Goal: Information Seeking & Learning: Learn about a topic

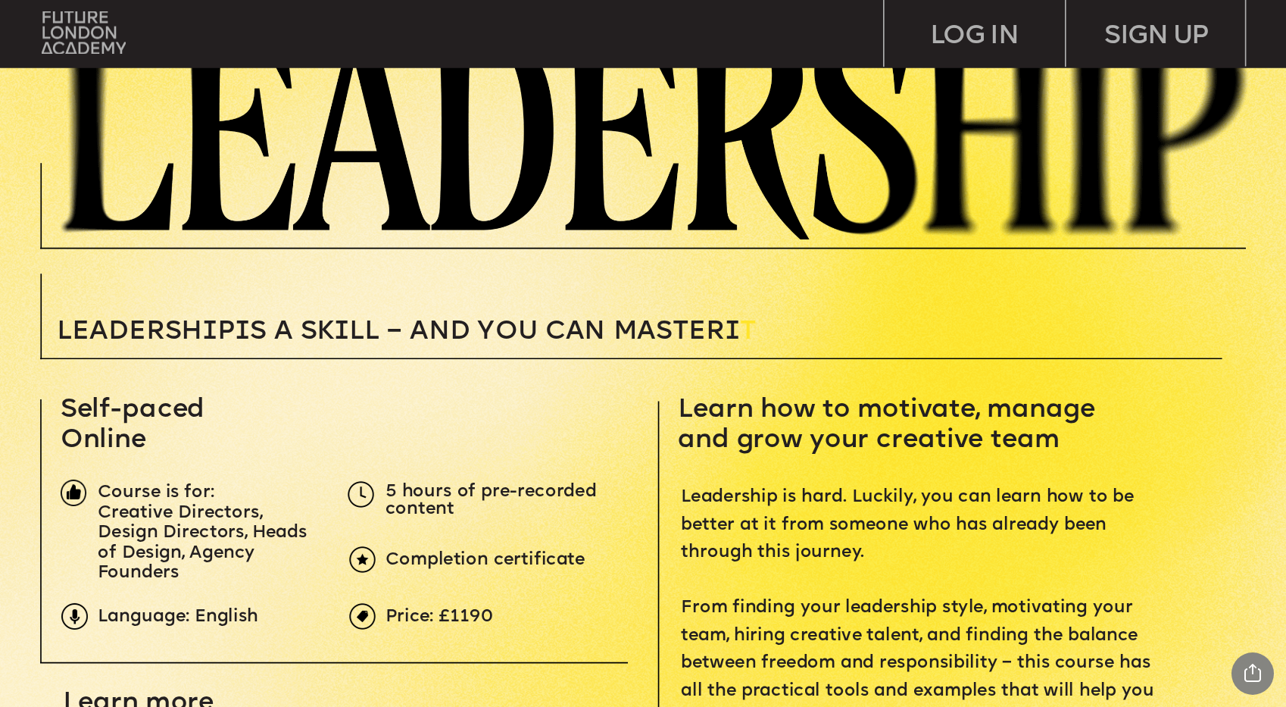
scroll to position [308, 0]
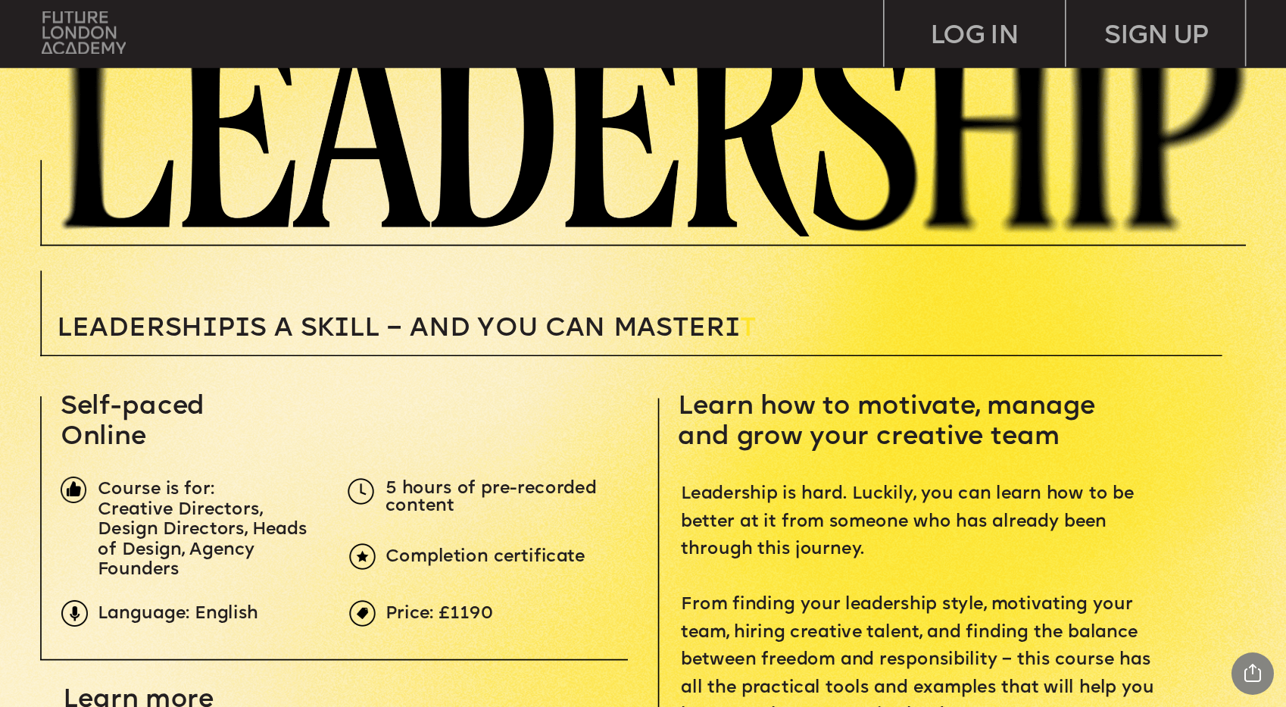
click at [74, 20] on img at bounding box center [84, 32] width 84 height 42
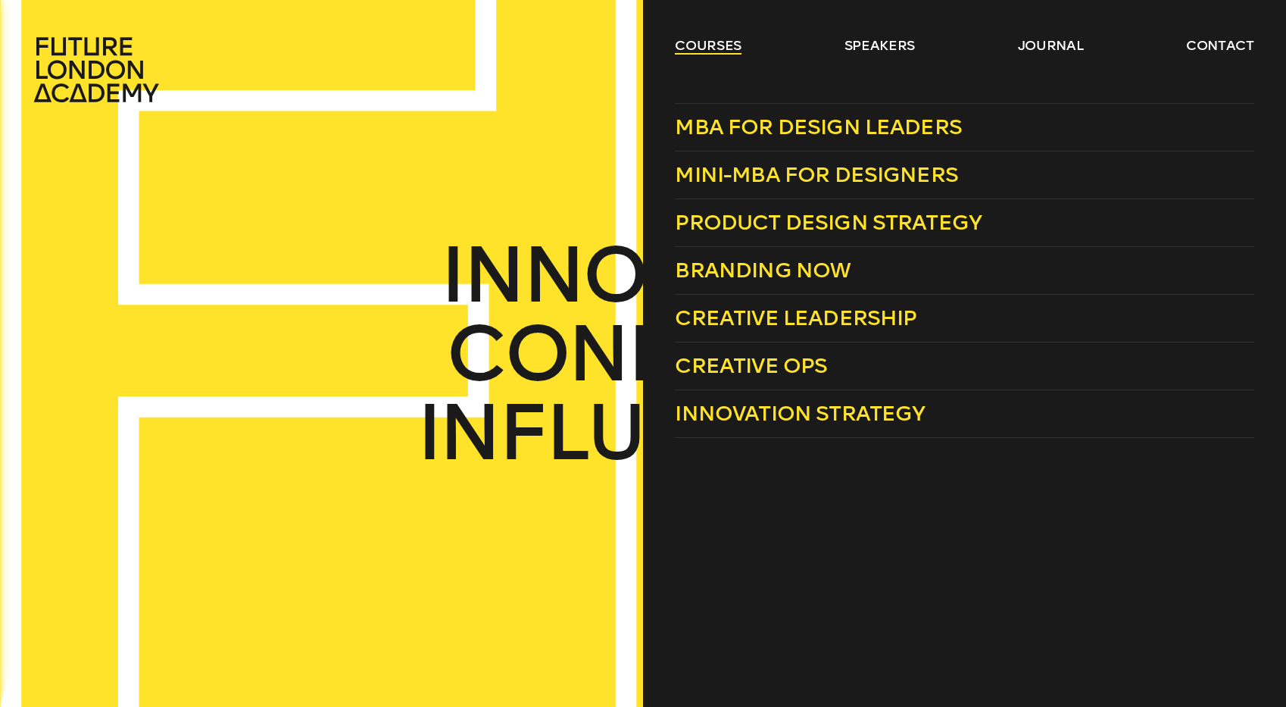
click at [707, 54] on link "courses" at bounding box center [708, 45] width 67 height 18
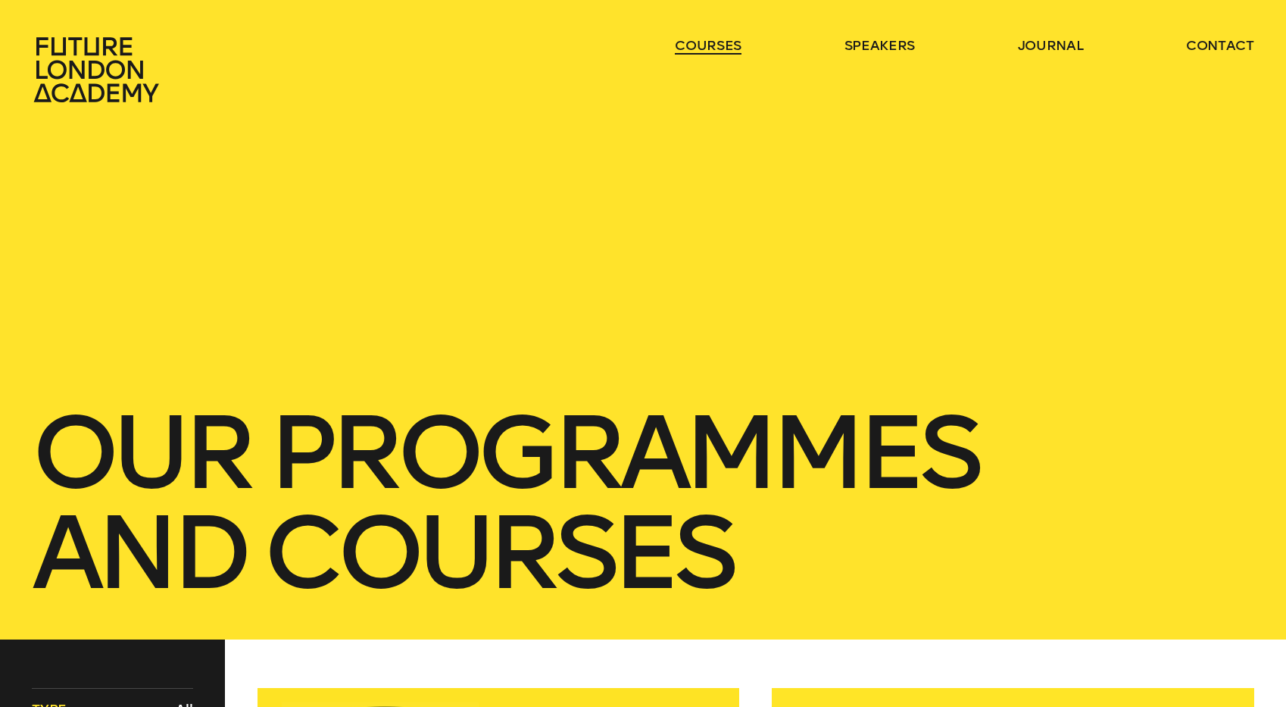
click at [701, 40] on link "courses" at bounding box center [708, 45] width 67 height 18
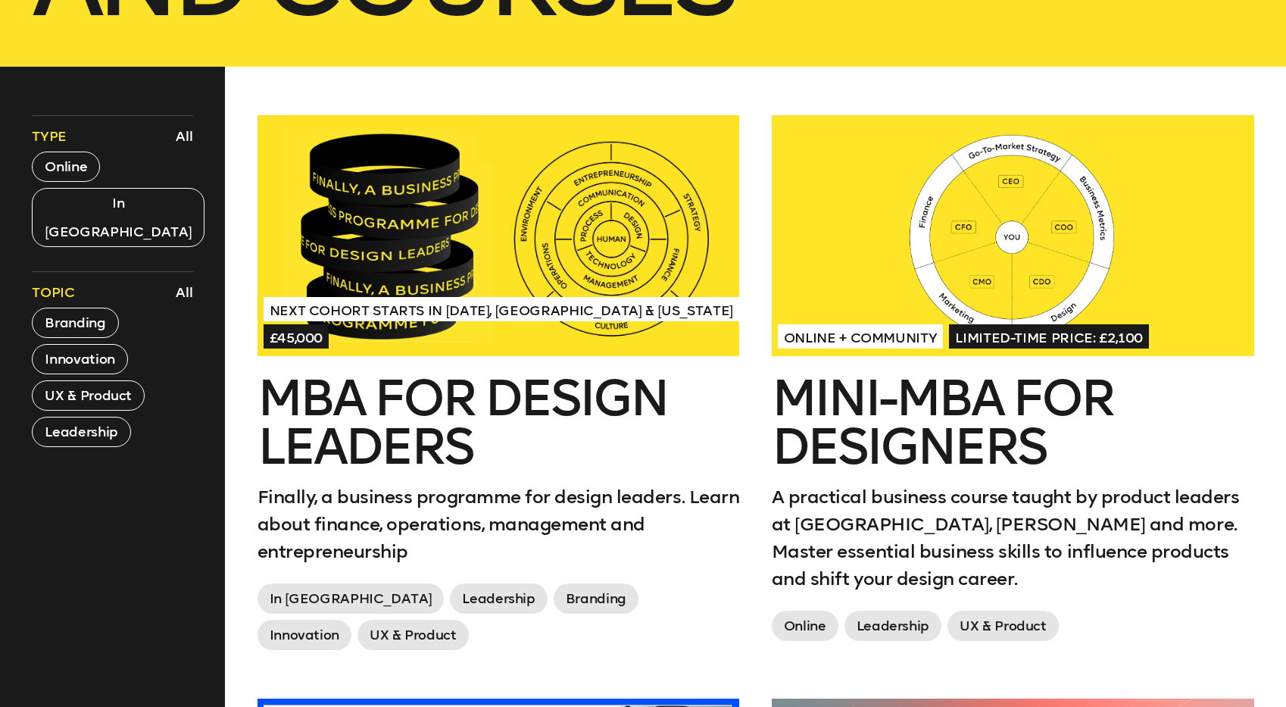
scroll to position [578, 0]
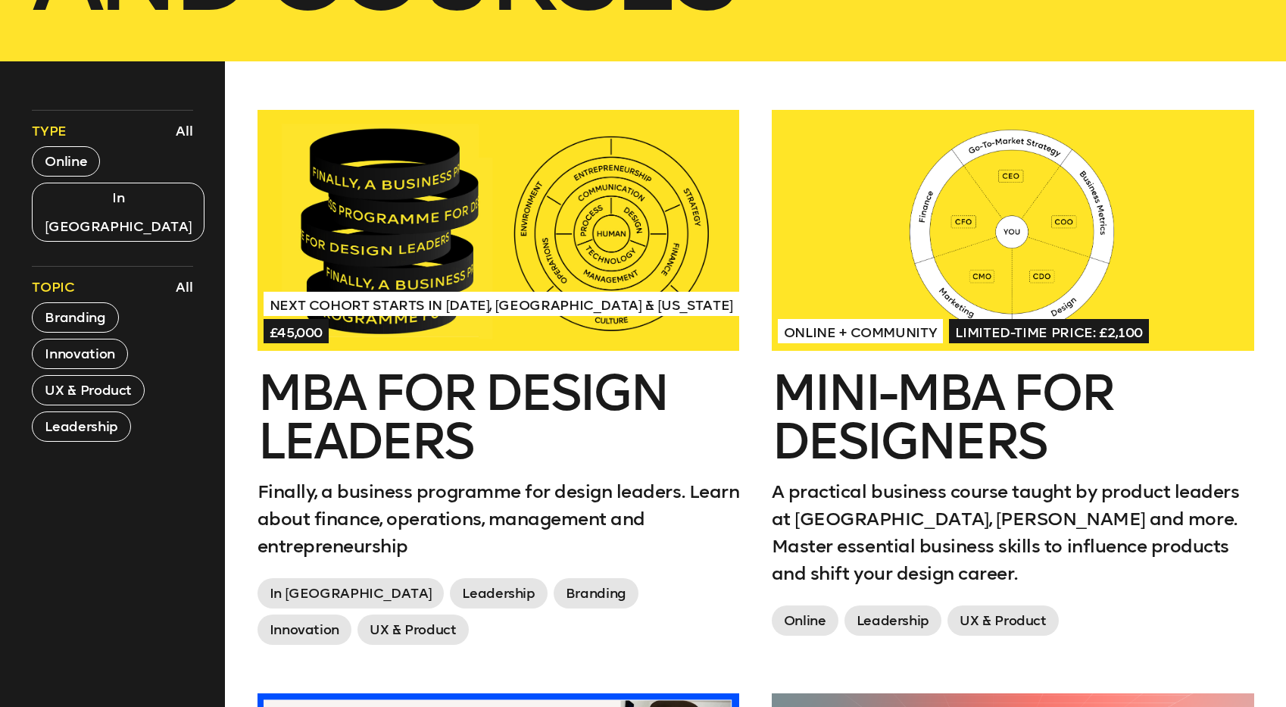
click at [377, 417] on h2 "MBA for Design Leaders" at bounding box center [498, 417] width 482 height 97
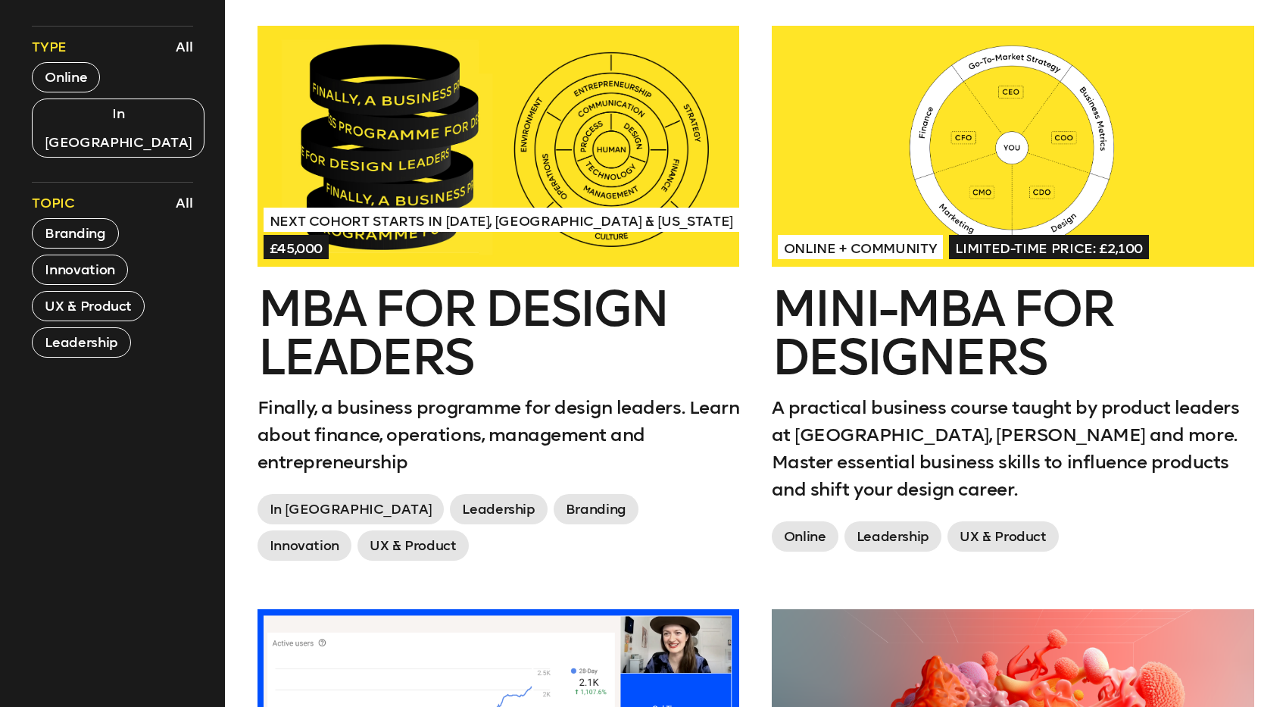
scroll to position [664, 0]
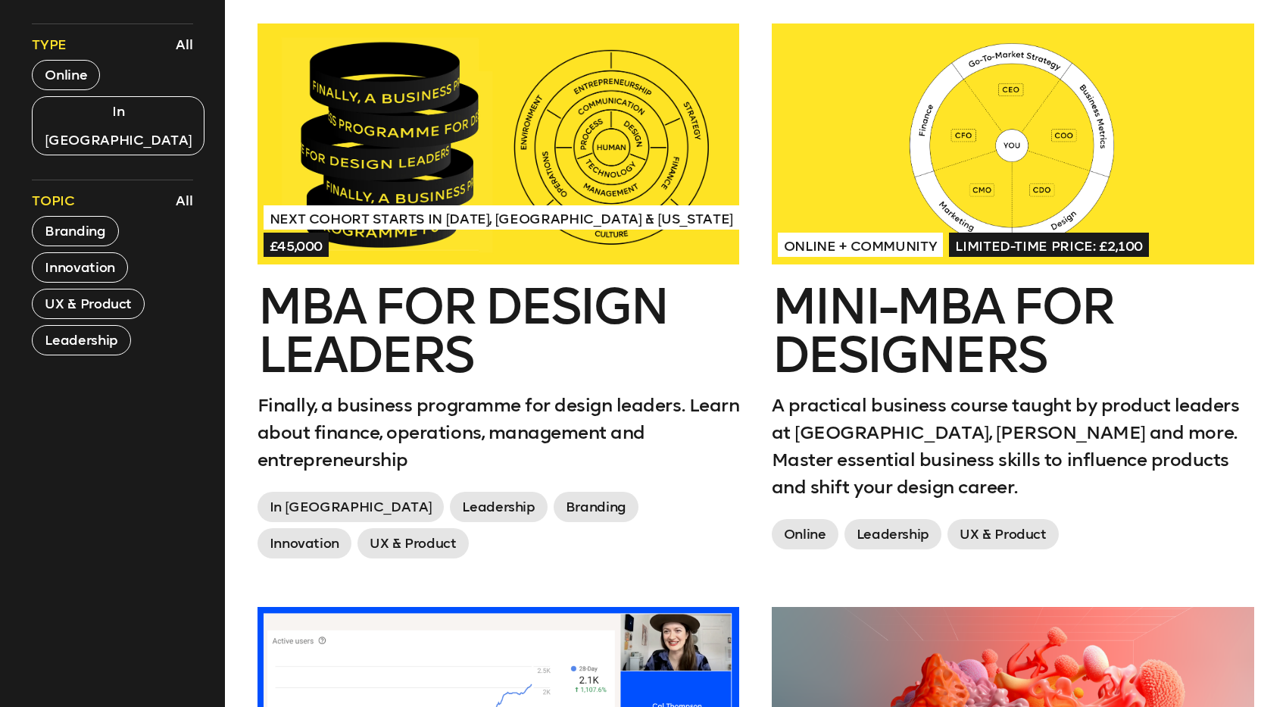
click at [911, 282] on h2 "Mini-MBA for Designers" at bounding box center [1013, 330] width 482 height 97
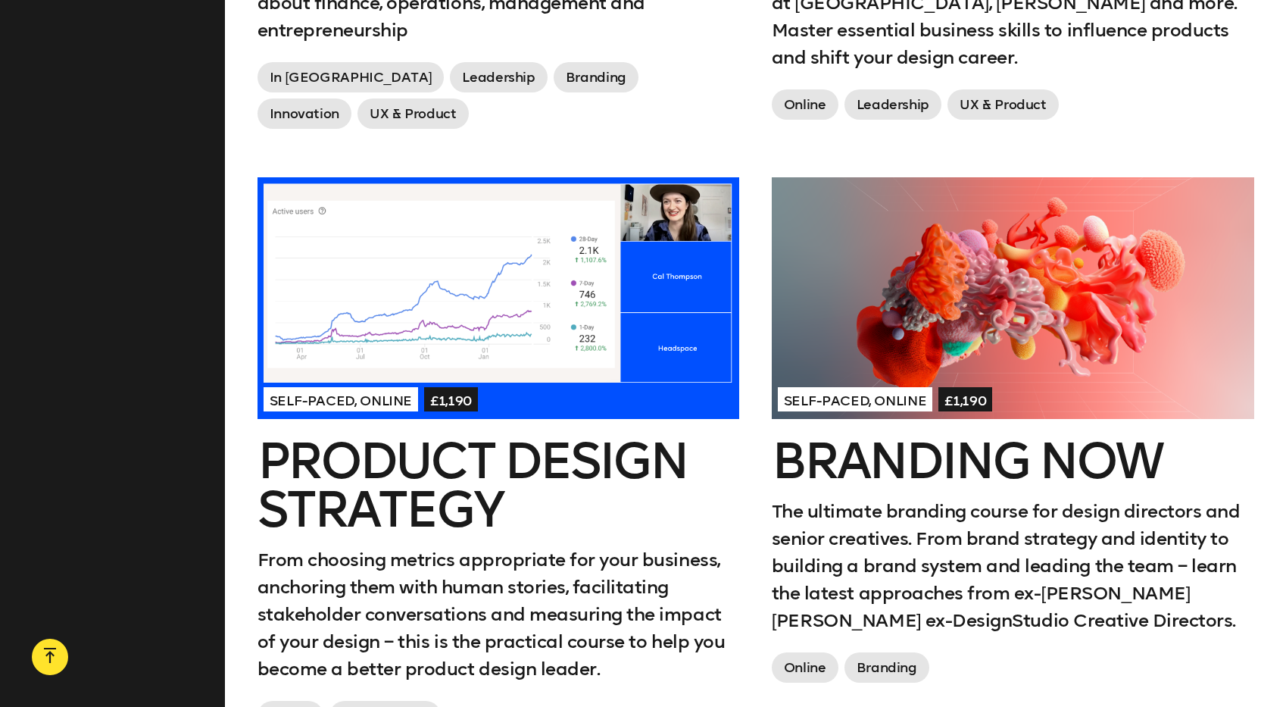
scroll to position [1100, 0]
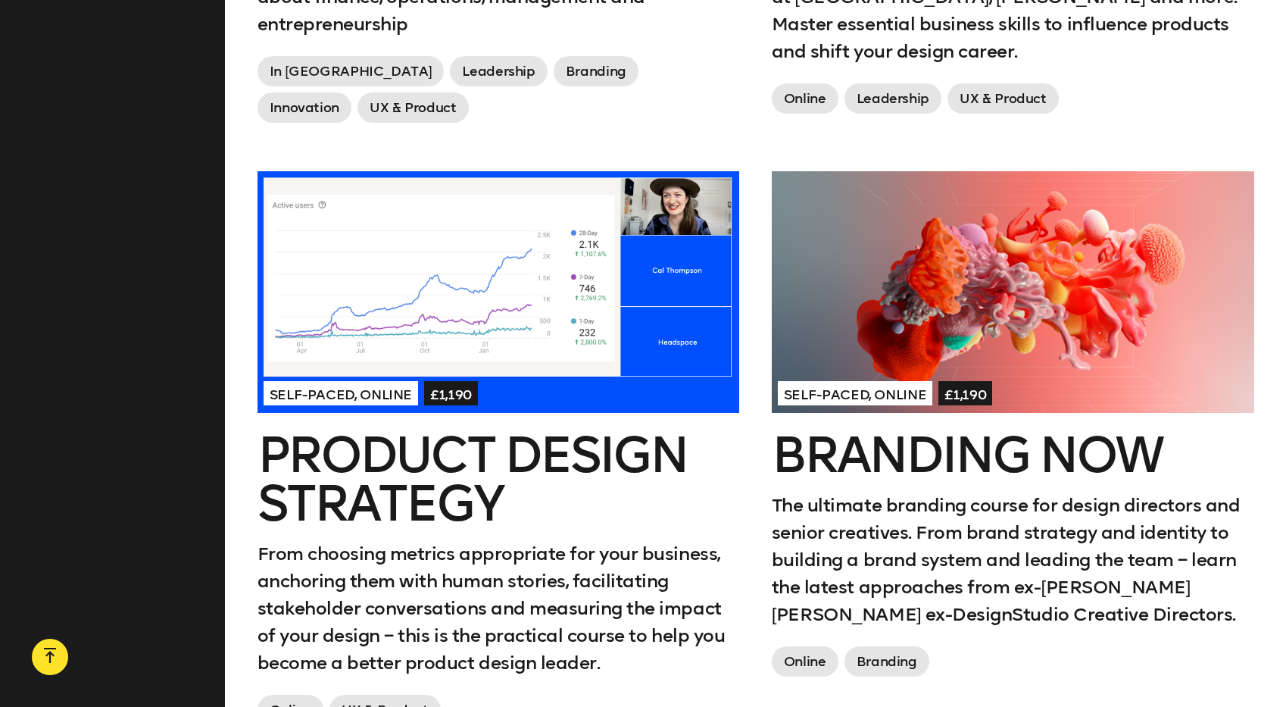
click at [685, 364] on div at bounding box center [498, 291] width 482 height 241
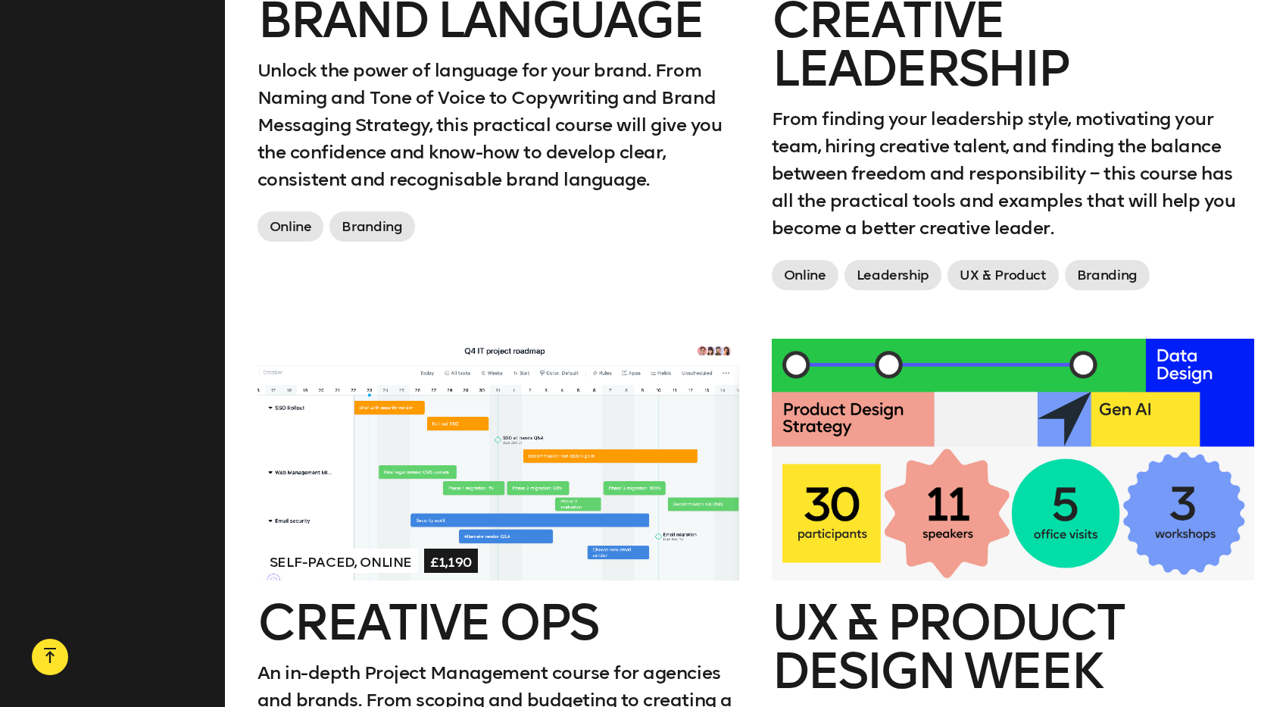
scroll to position [2136, 0]
click at [527, 495] on div at bounding box center [498, 458] width 482 height 241
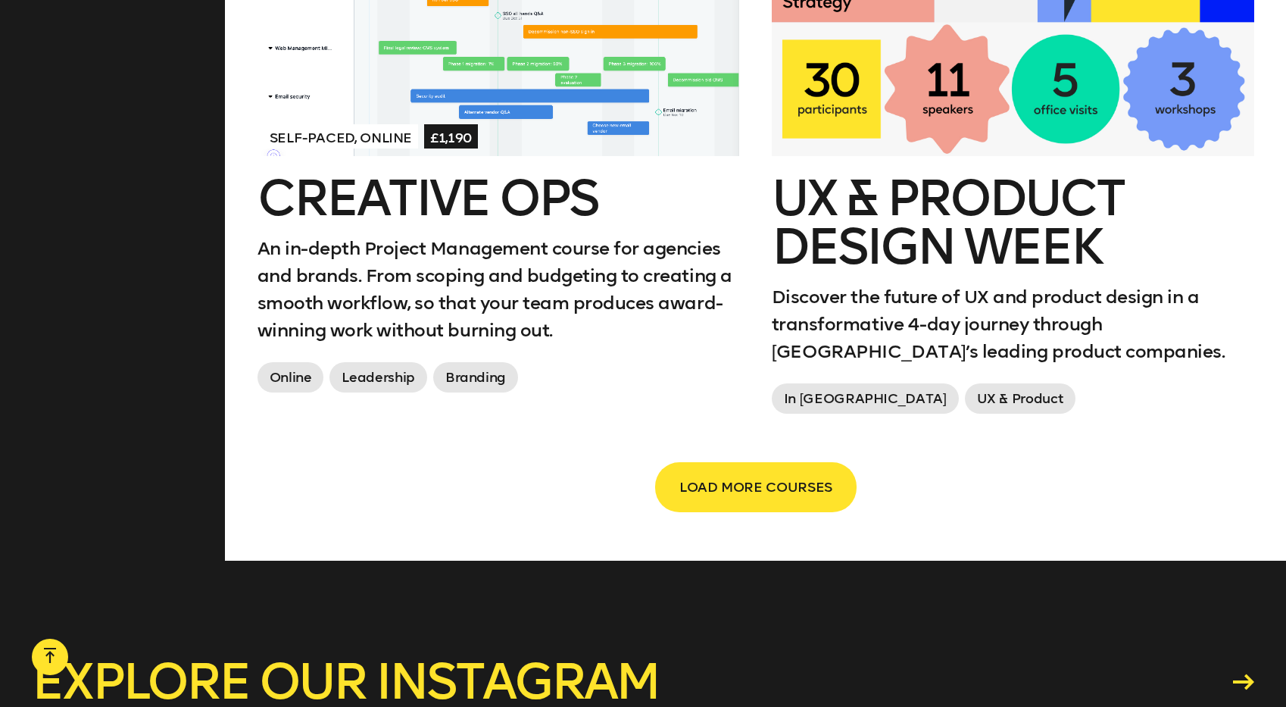
scroll to position [2567, 0]
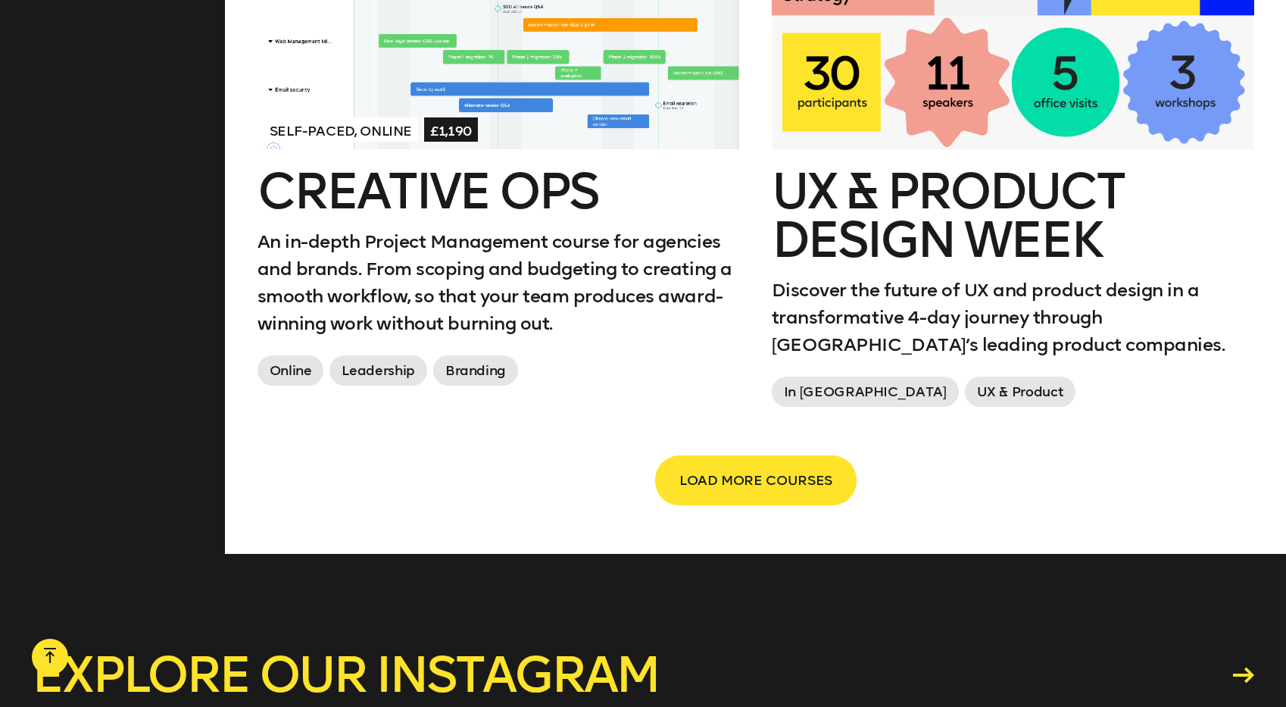
click at [980, 180] on h2 "UX & Product Design Week" at bounding box center [1013, 215] width 482 height 97
click at [735, 487] on span "LOAD MORE COURSES" at bounding box center [755, 480] width 153 height 29
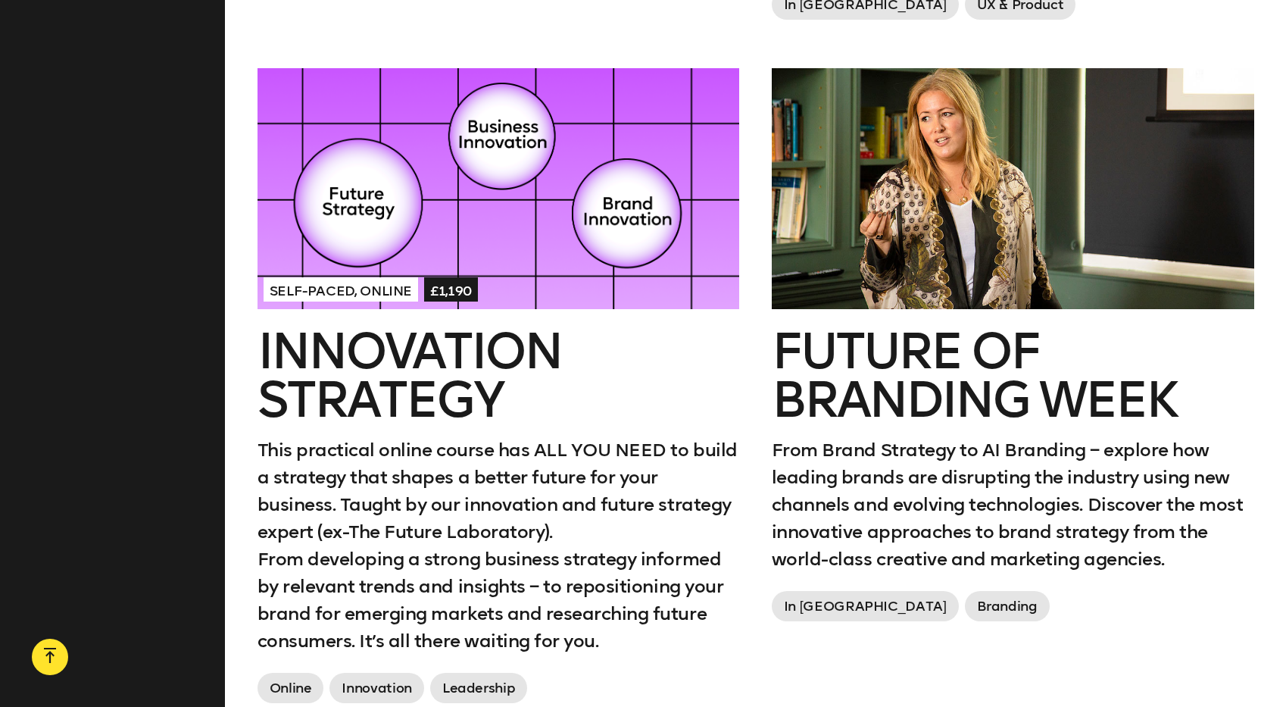
scroll to position [2955, 0]
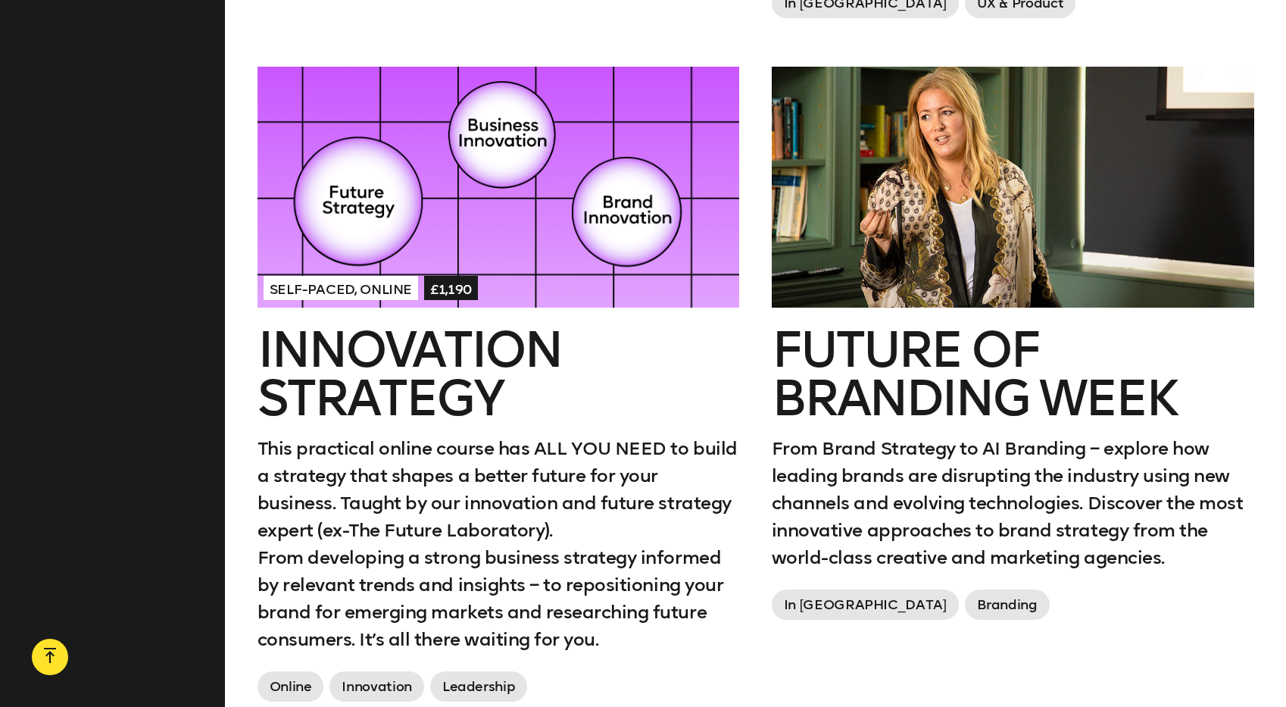
click at [488, 276] on div "Self-paced, Online £1,190" at bounding box center [499, 287] width 470 height 27
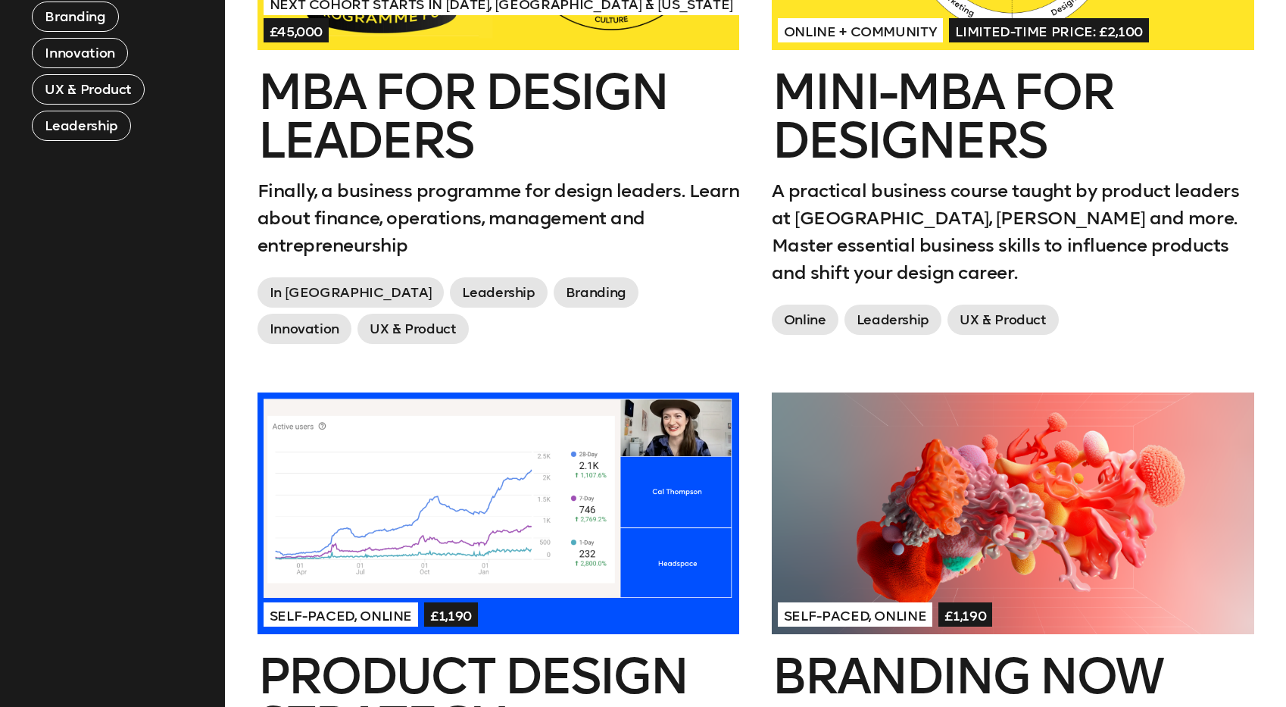
scroll to position [879, 0]
click at [897, 470] on div at bounding box center [1013, 512] width 482 height 241
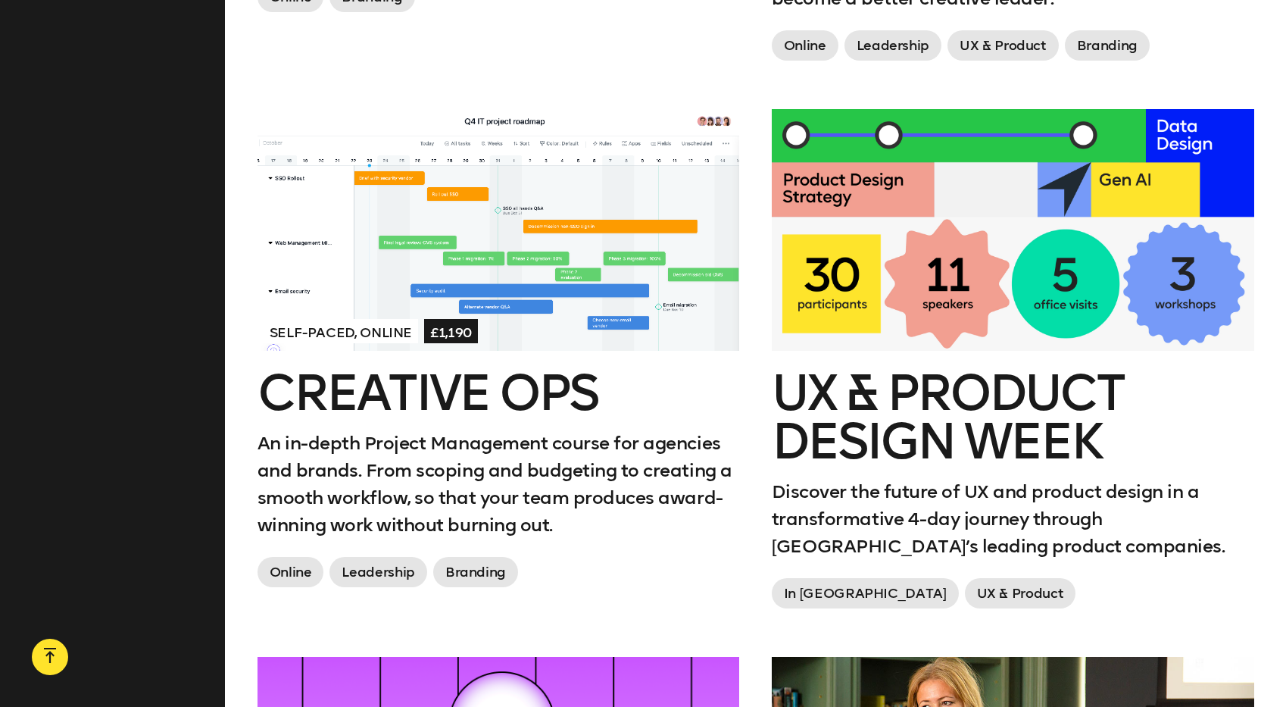
scroll to position [2367, 0]
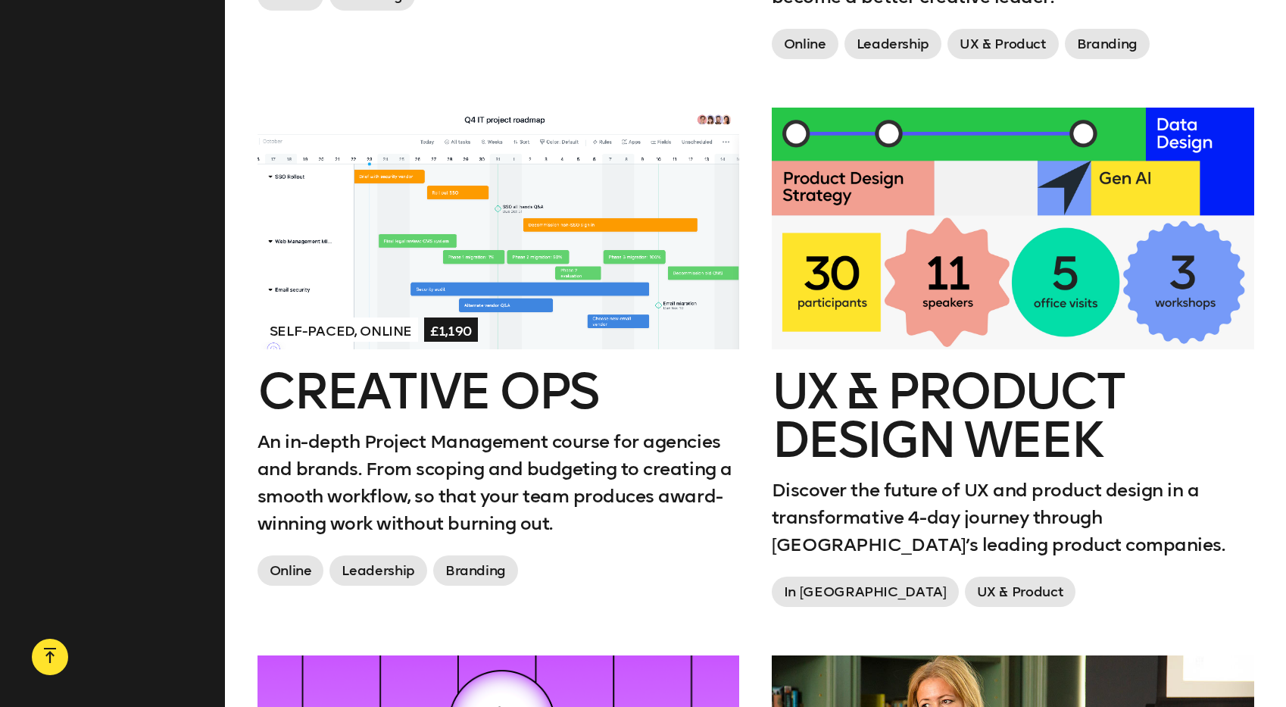
click at [410, 327] on span "Self-paced, Online" at bounding box center [341, 329] width 155 height 24
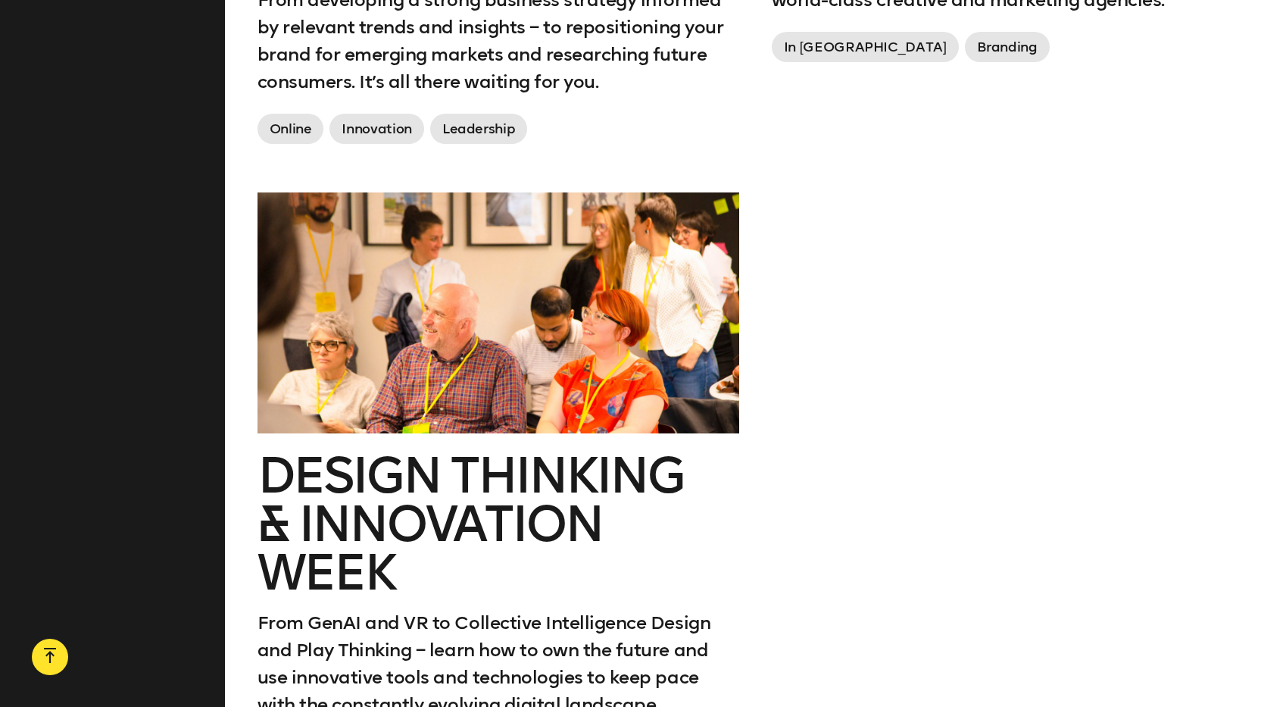
scroll to position [3522, 0]
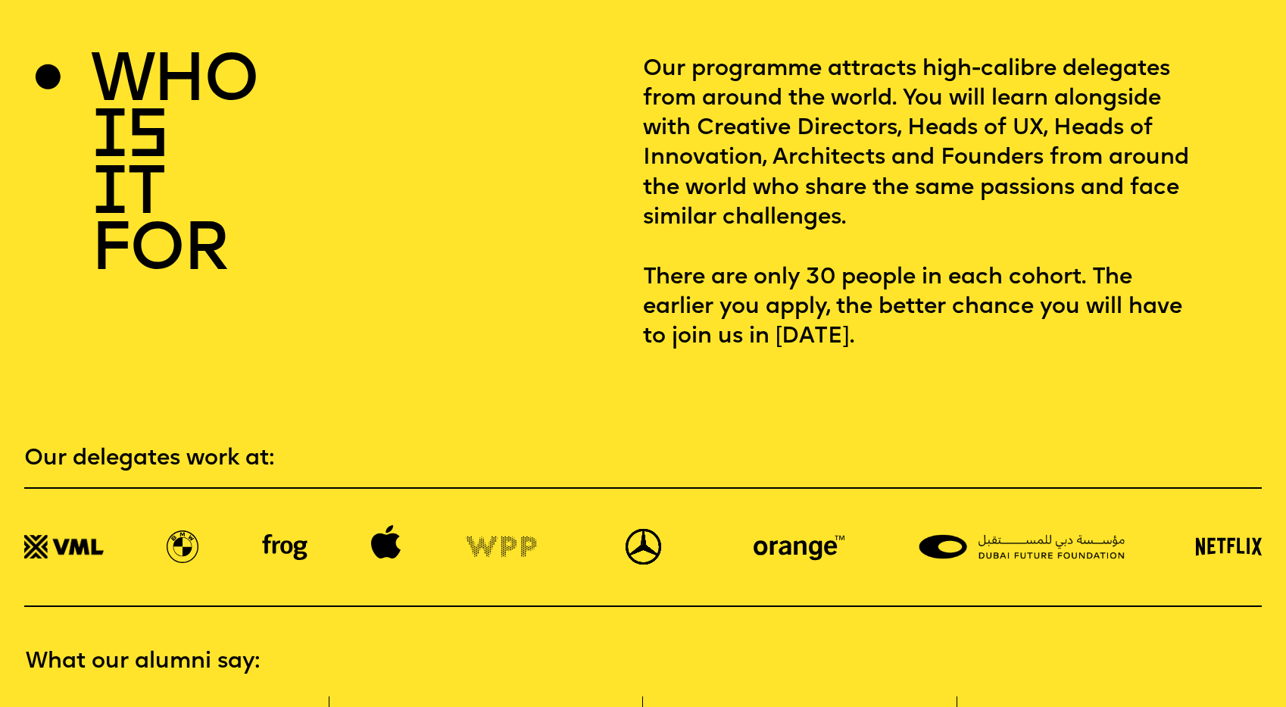
scroll to position [2514, 0]
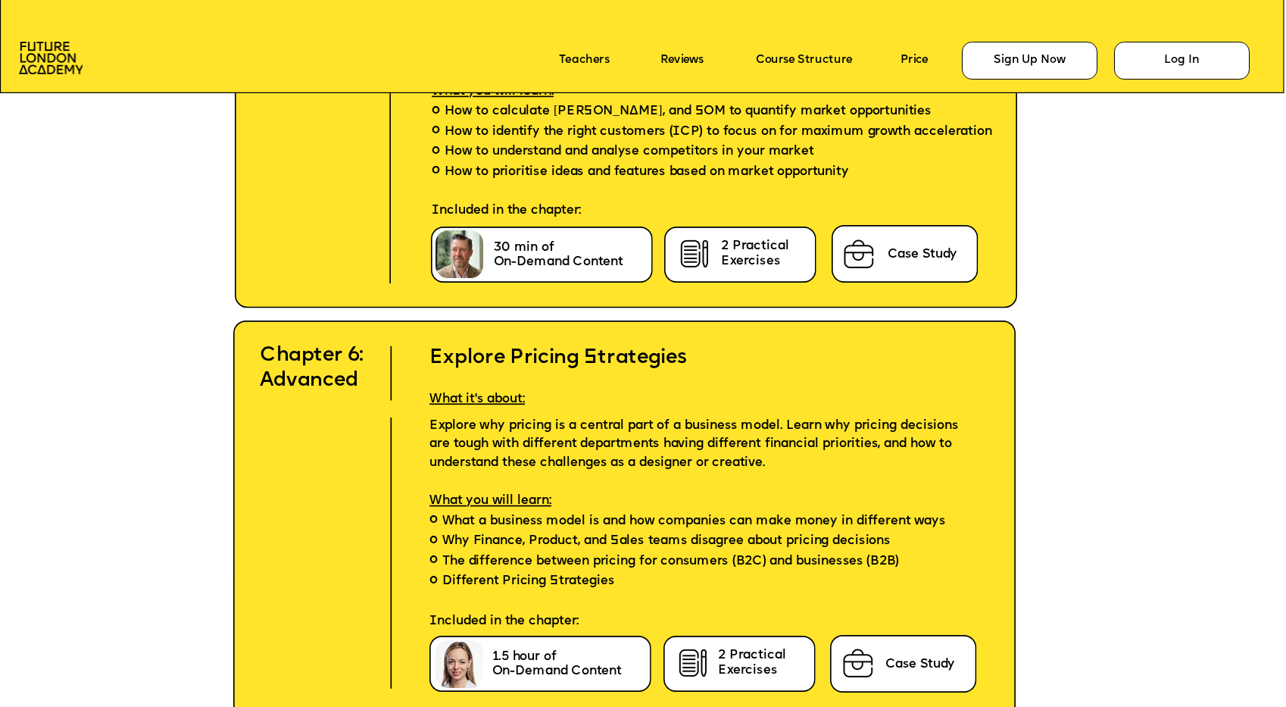
scroll to position [6057, 0]
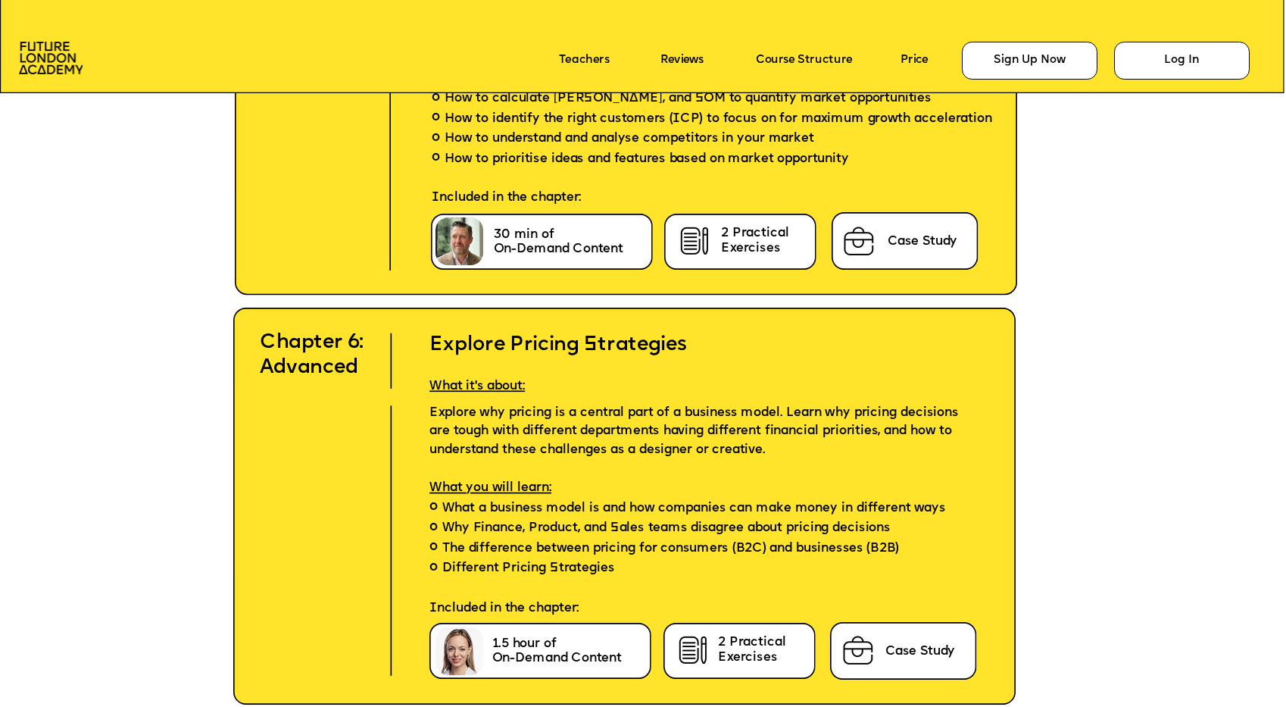
click at [553, 424] on div "Sign Up Now Sign Up Now Grab your spot Sign Up Now Sign Up Now Online + Communi…" at bounding box center [643, 225] width 1286 height 12564
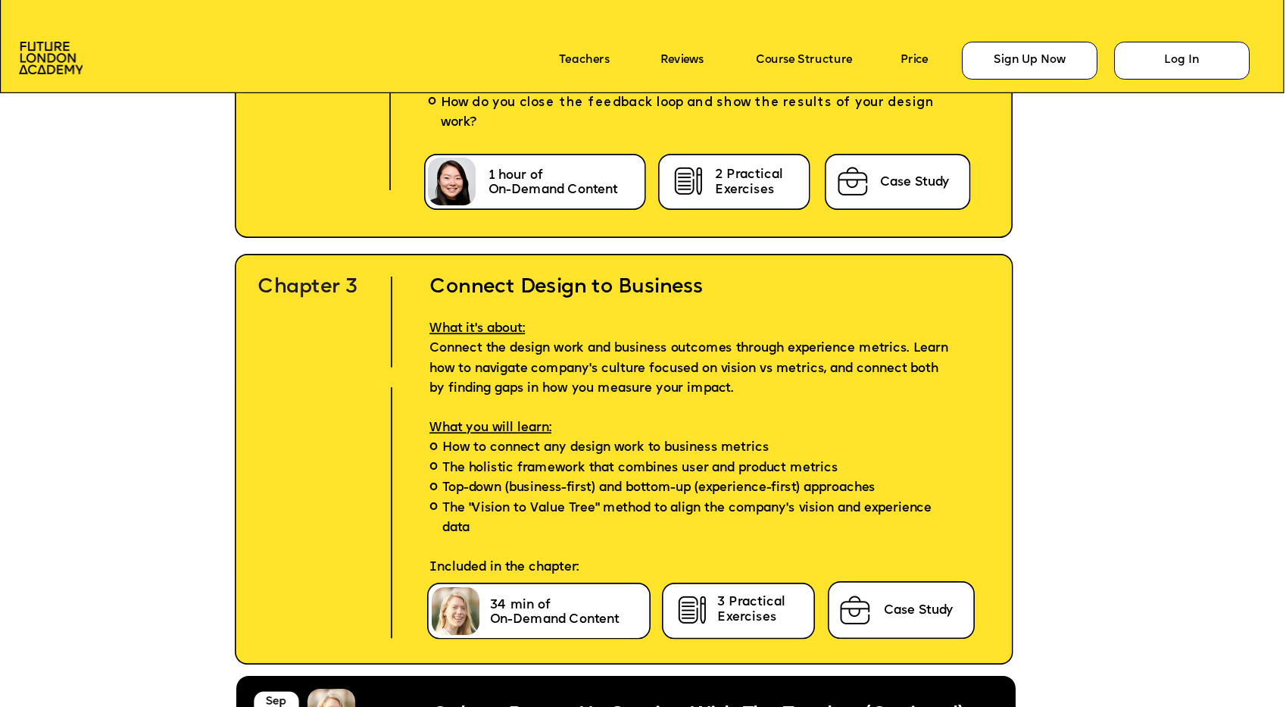
scroll to position [4671, 0]
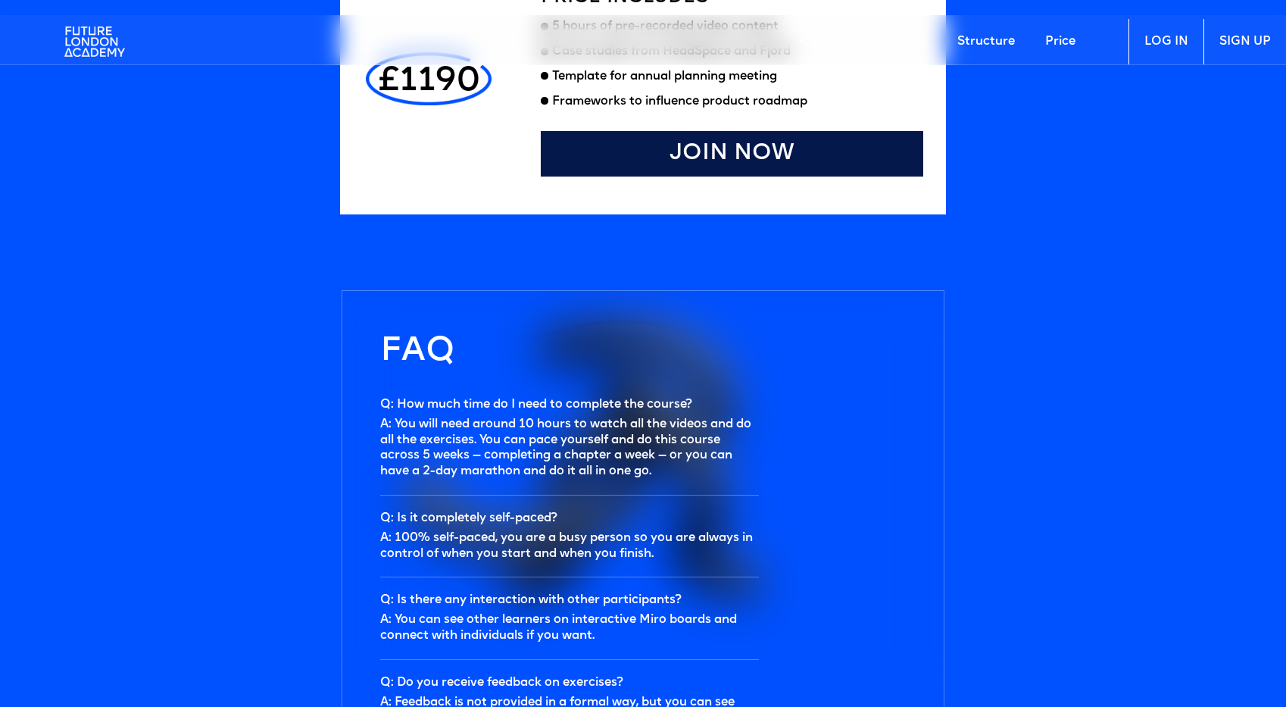
scroll to position [4151, 0]
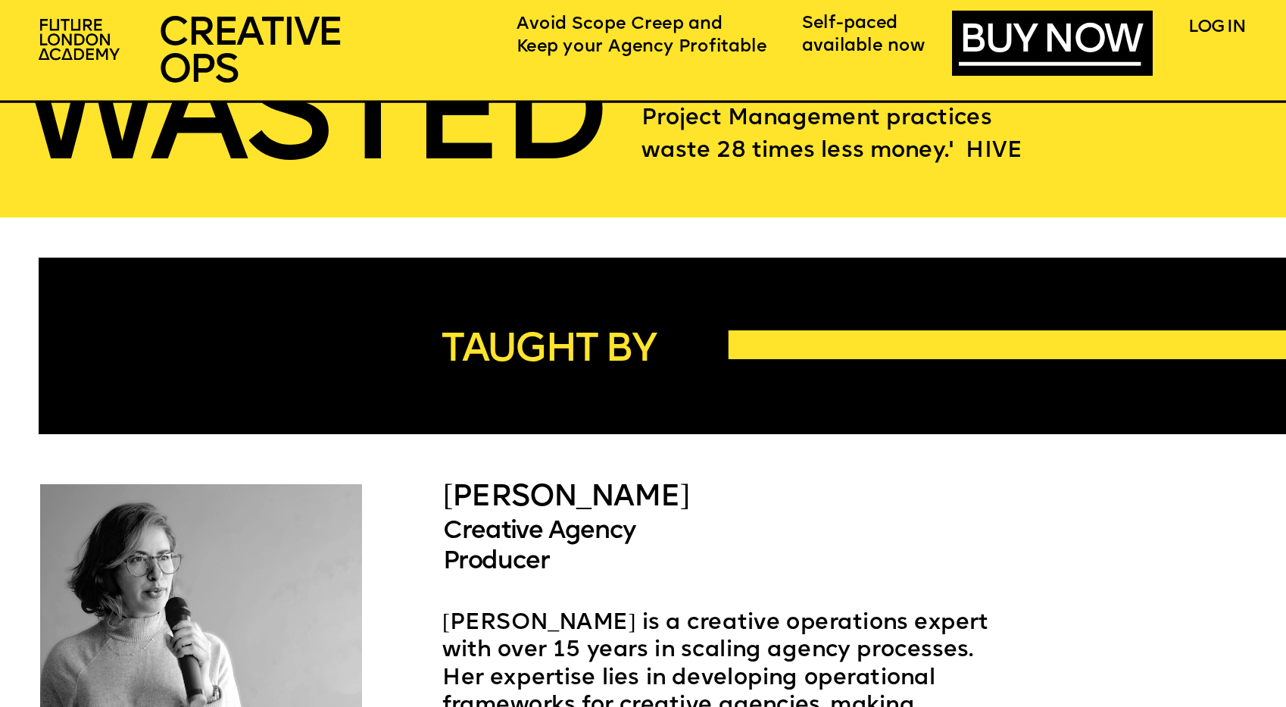
scroll to position [2976, 0]
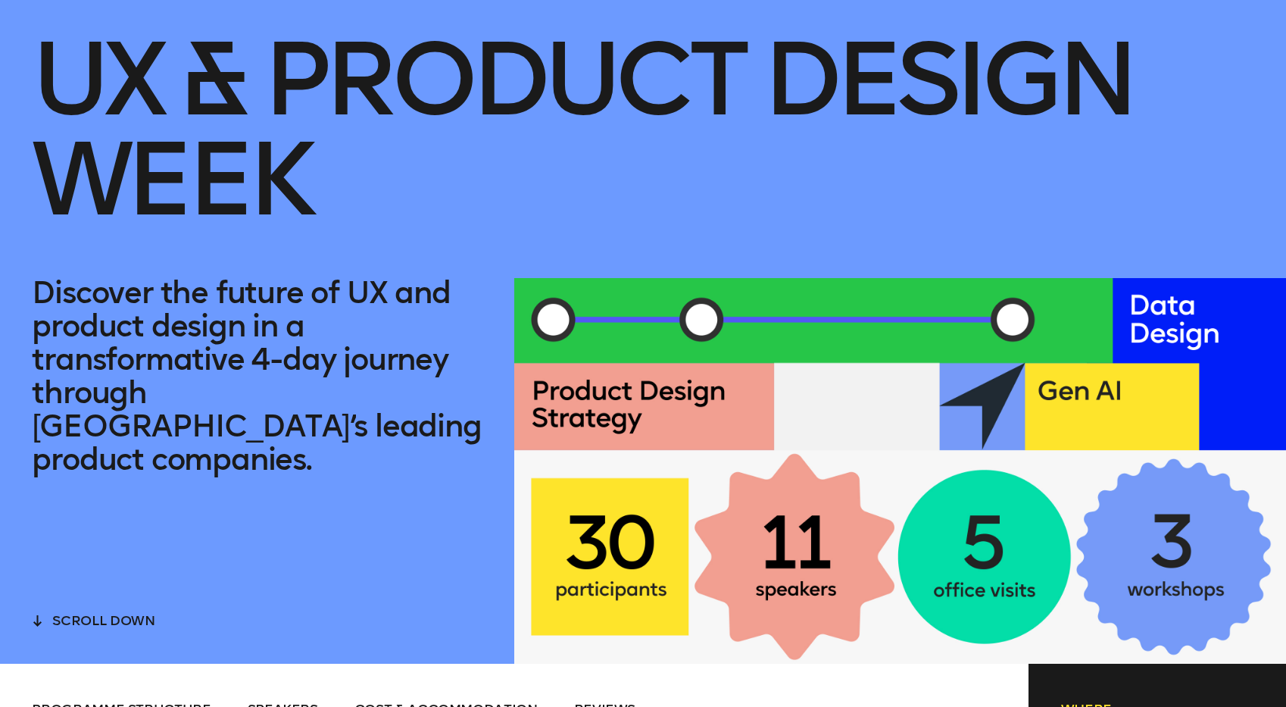
scroll to position [175, 0]
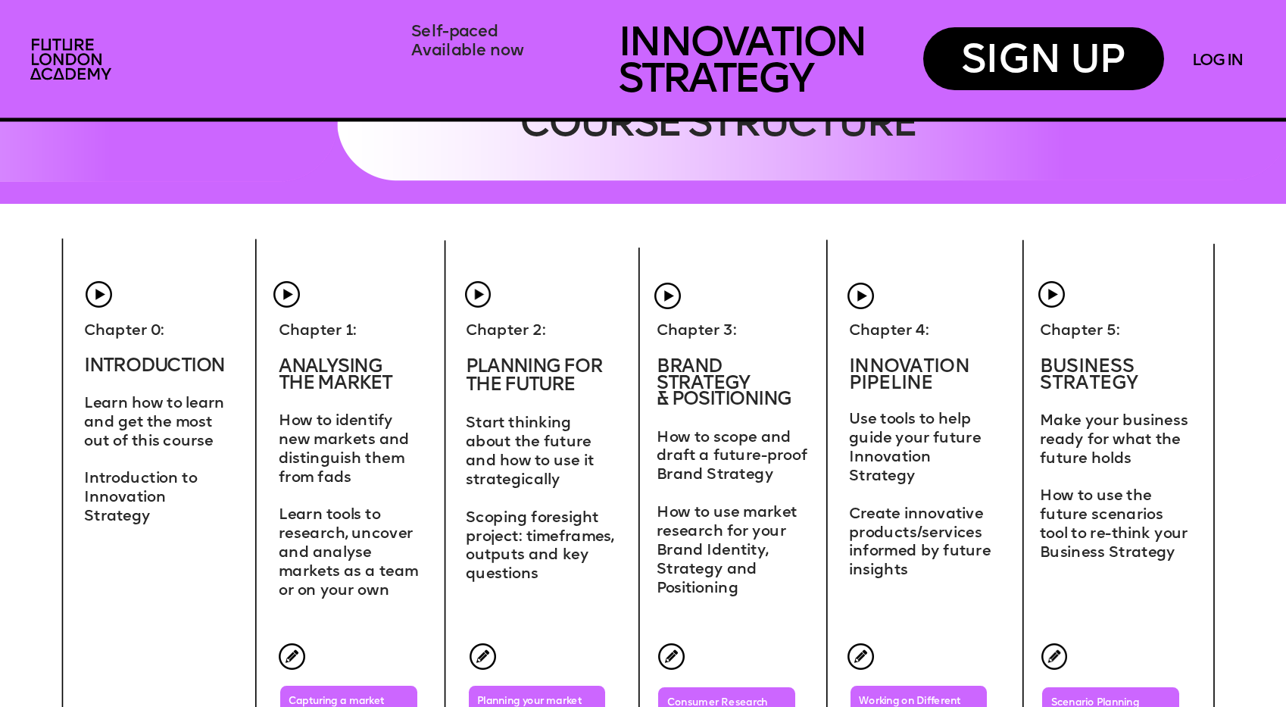
scroll to position [4866, 0]
